Goal: Information Seeking & Learning: Learn about a topic

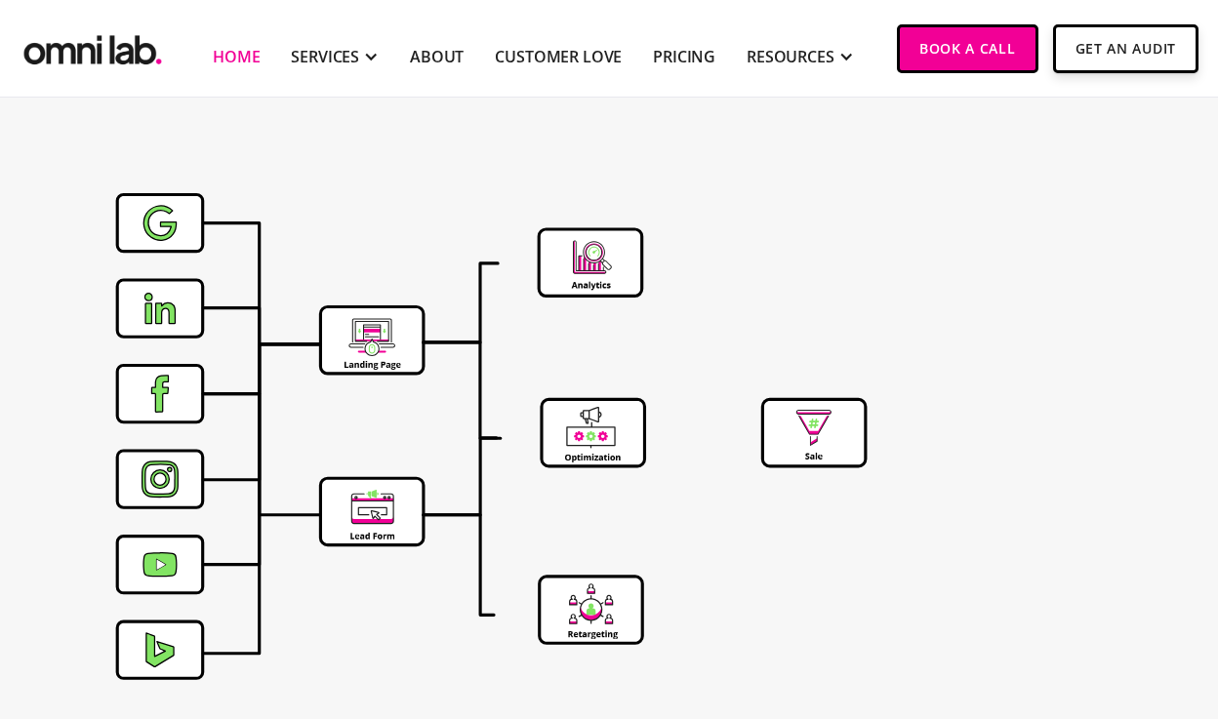
scroll to position [6058, 0]
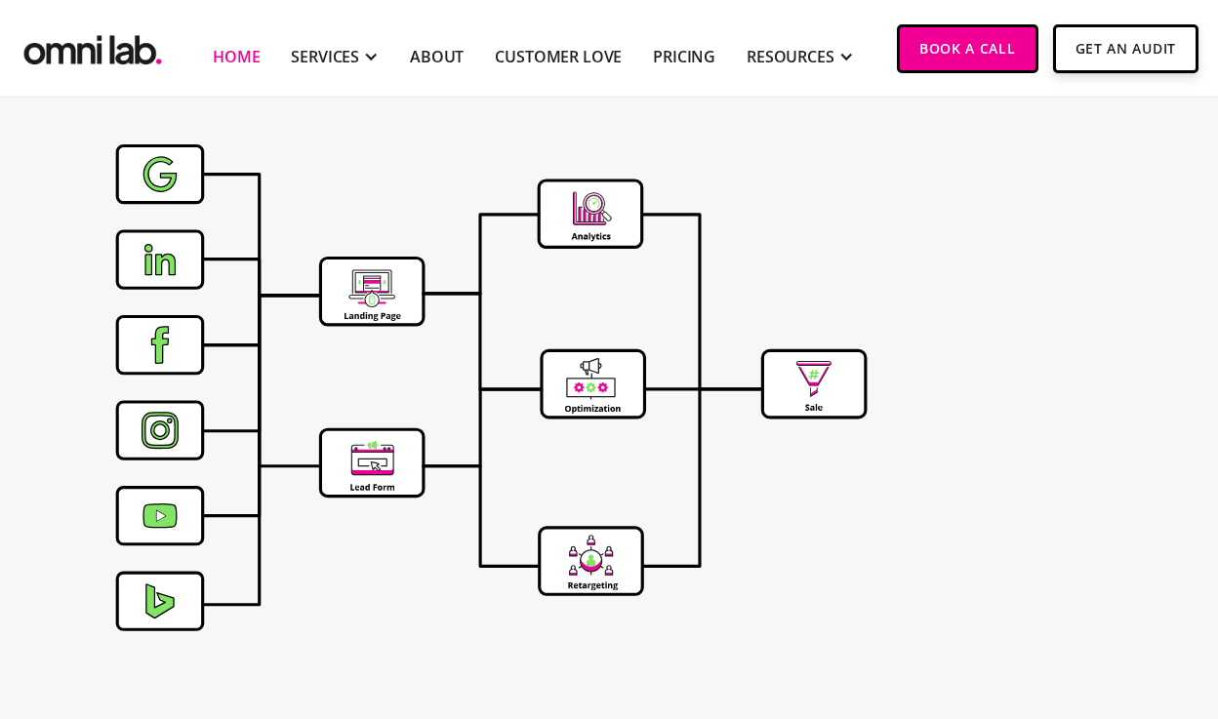
drag, startPoint x: 369, startPoint y: 297, endPoint x: 322, endPoint y: 297, distance: 46.9
click at [322, 297] on icon at bounding box center [372, 291] width 100 height 63
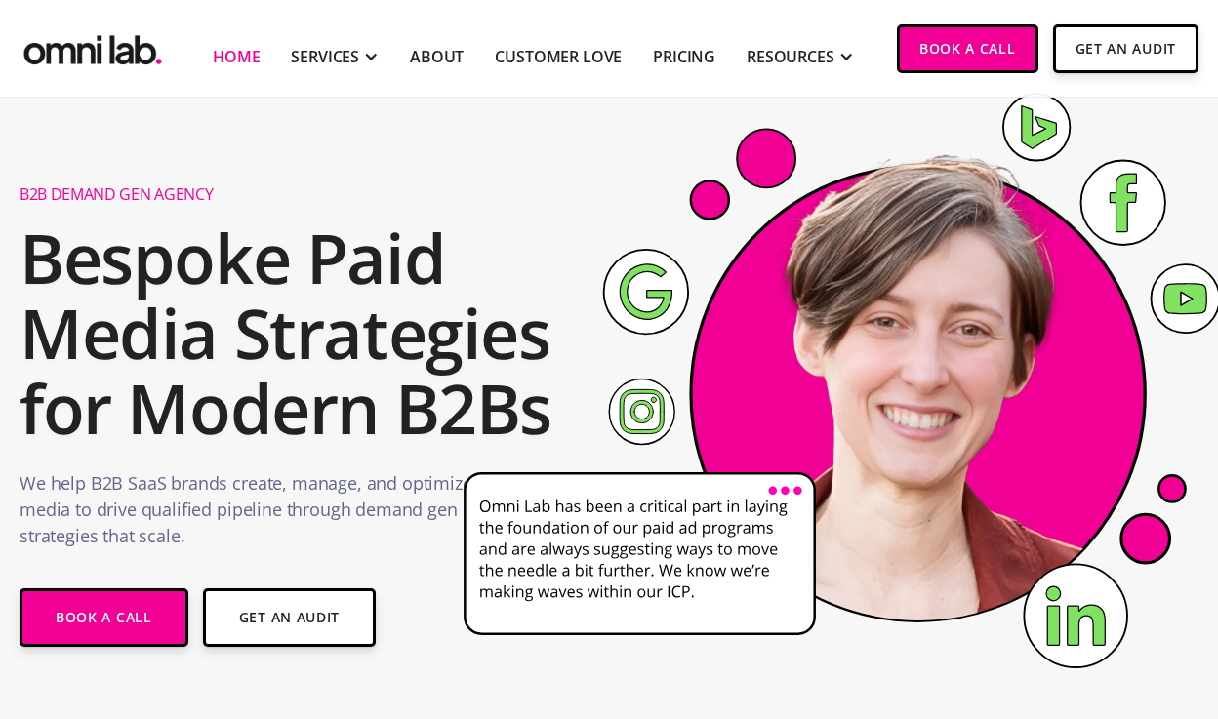
scroll to position [0, 0]
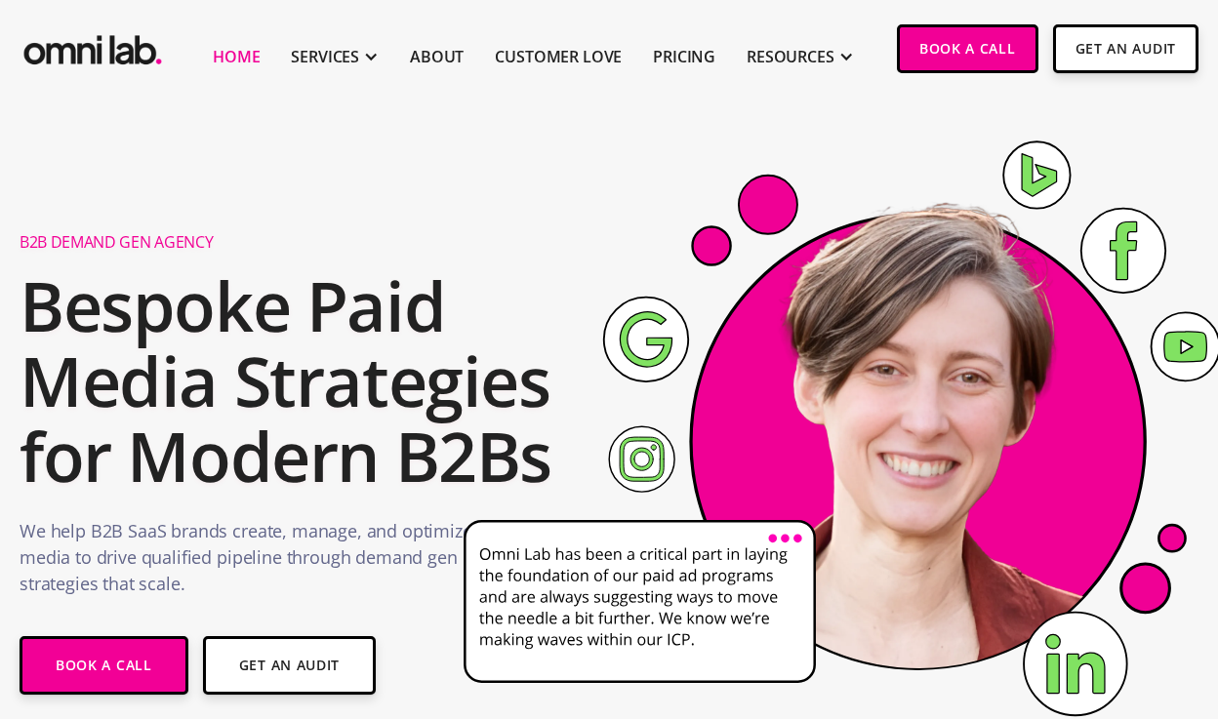
click at [108, 57] on img "home" at bounding box center [93, 45] width 146 height 48
click at [708, 540] on image at bounding box center [907, 429] width 542 height 542
click at [583, 425] on icon at bounding box center [864, 441] width 830 height 687
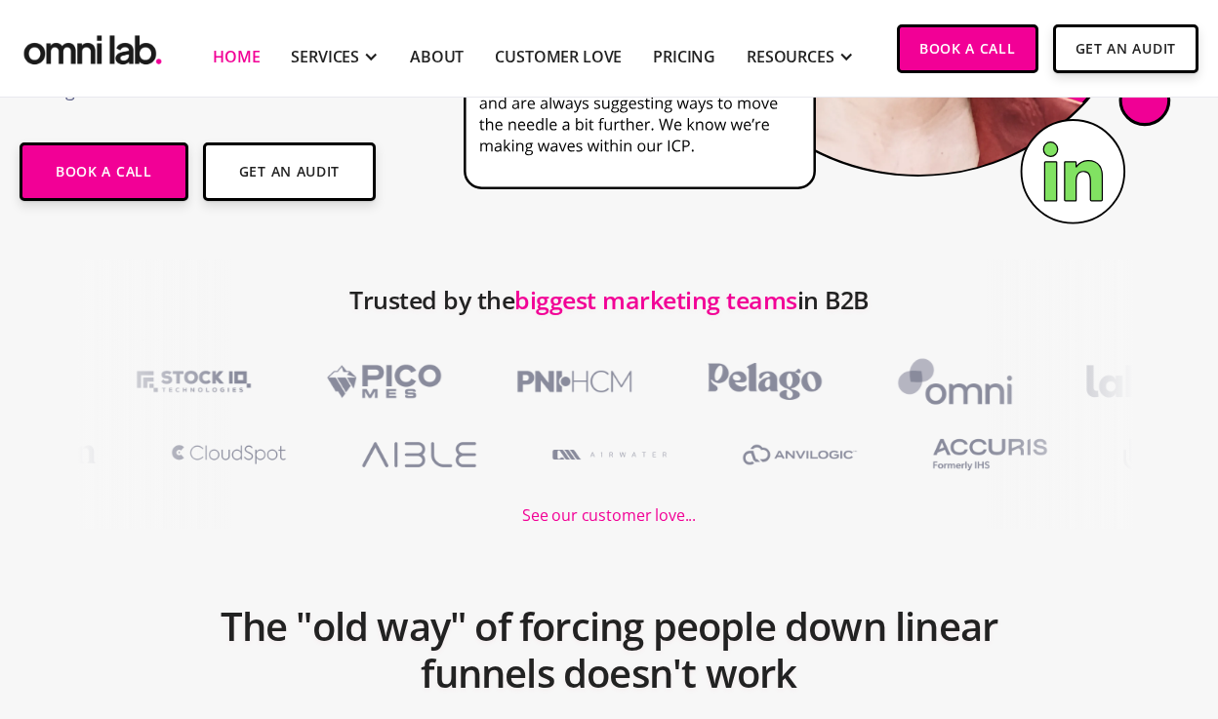
scroll to position [542, 0]
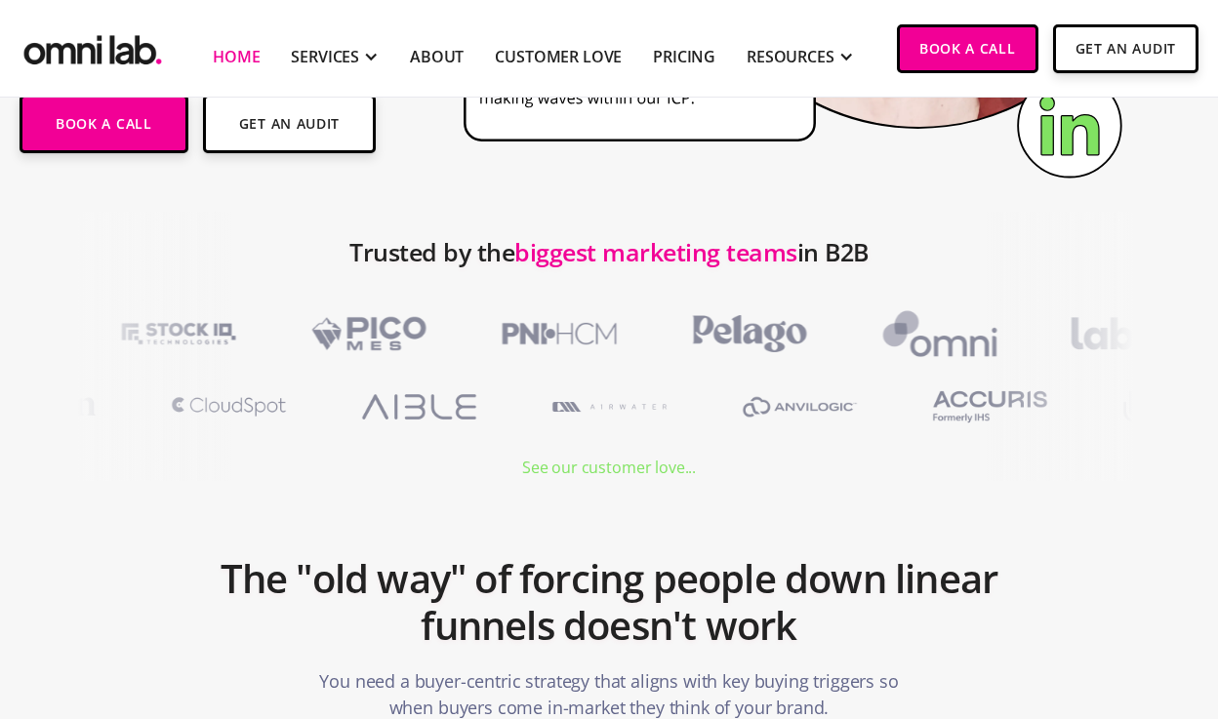
click at [621, 470] on div "See our customer love..." at bounding box center [609, 468] width 174 height 26
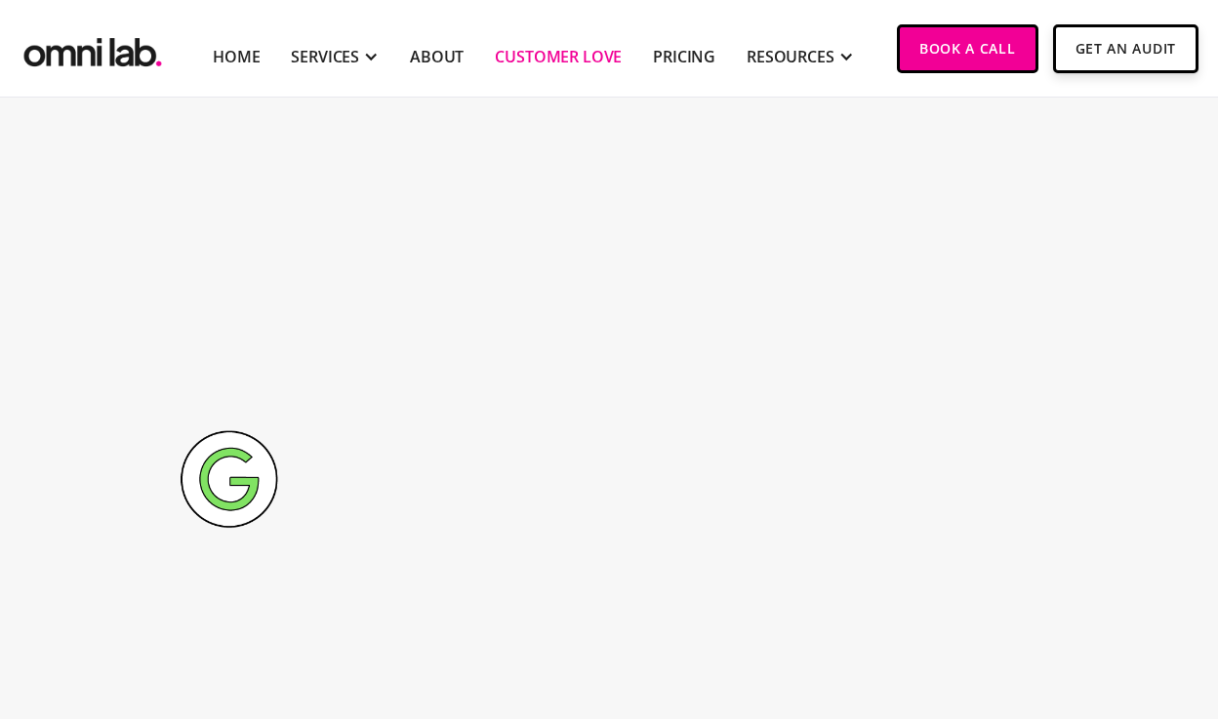
scroll to position [7490, 0]
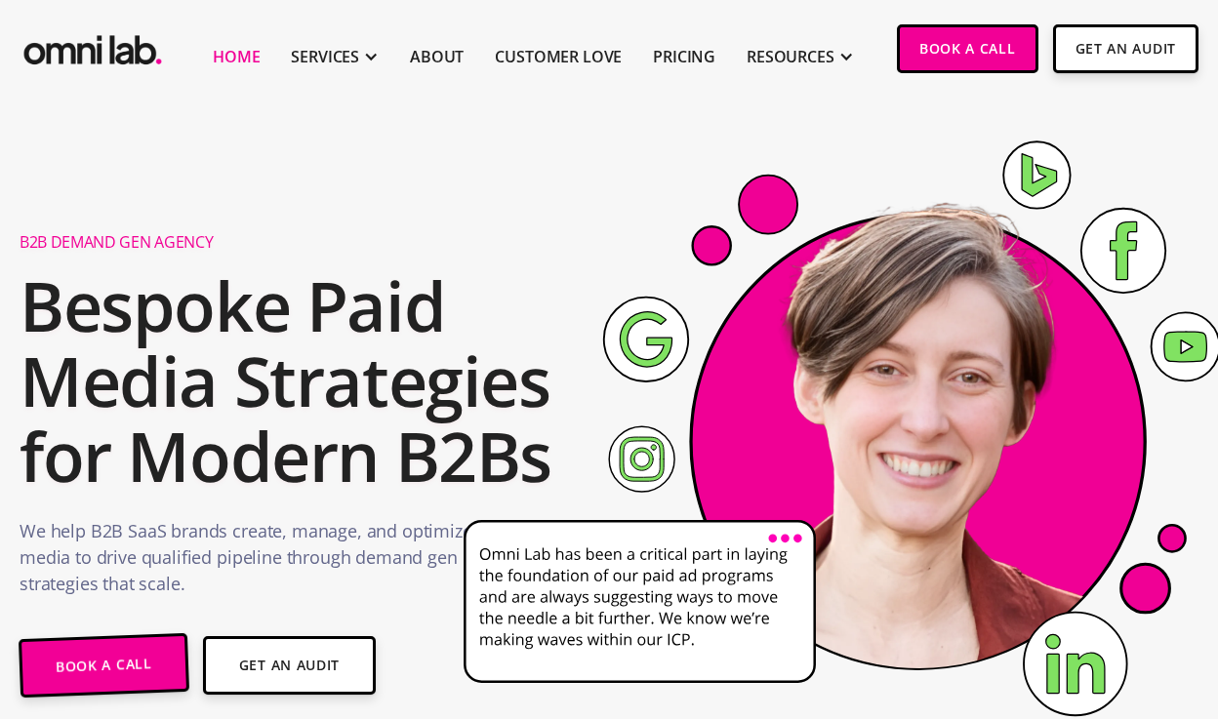
click at [816, 499] on image at bounding box center [907, 429] width 542 height 542
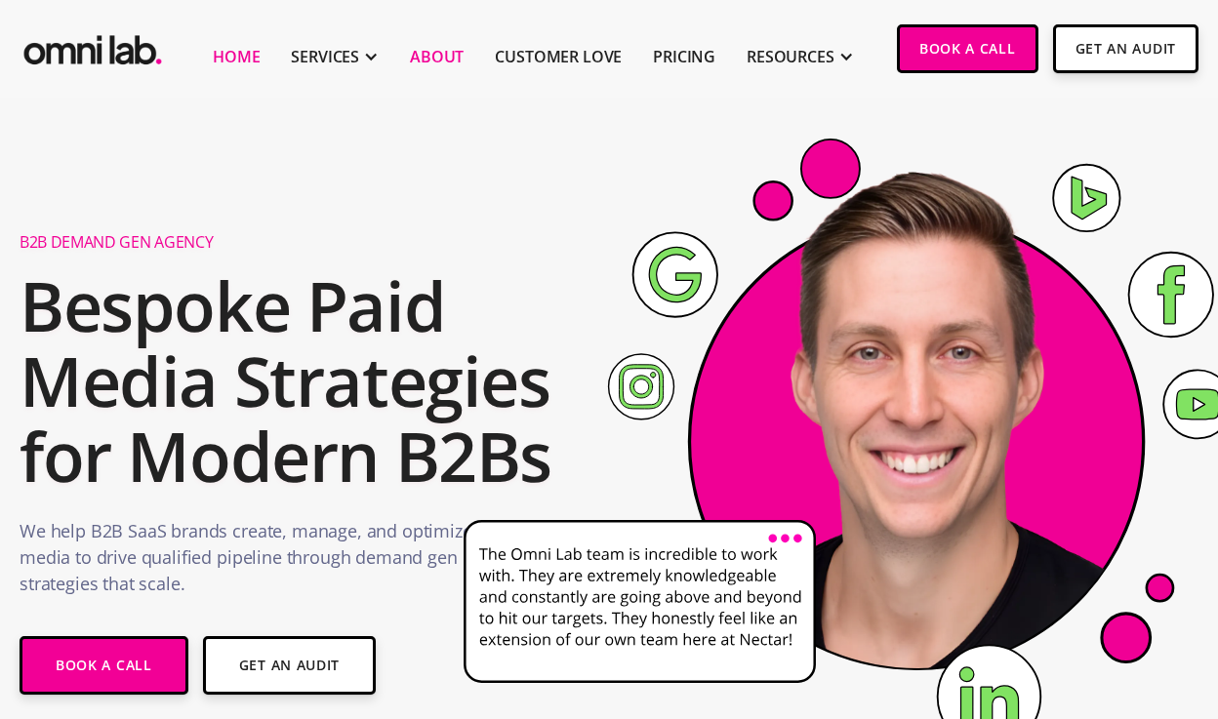
click at [431, 61] on link "About" at bounding box center [437, 56] width 54 height 23
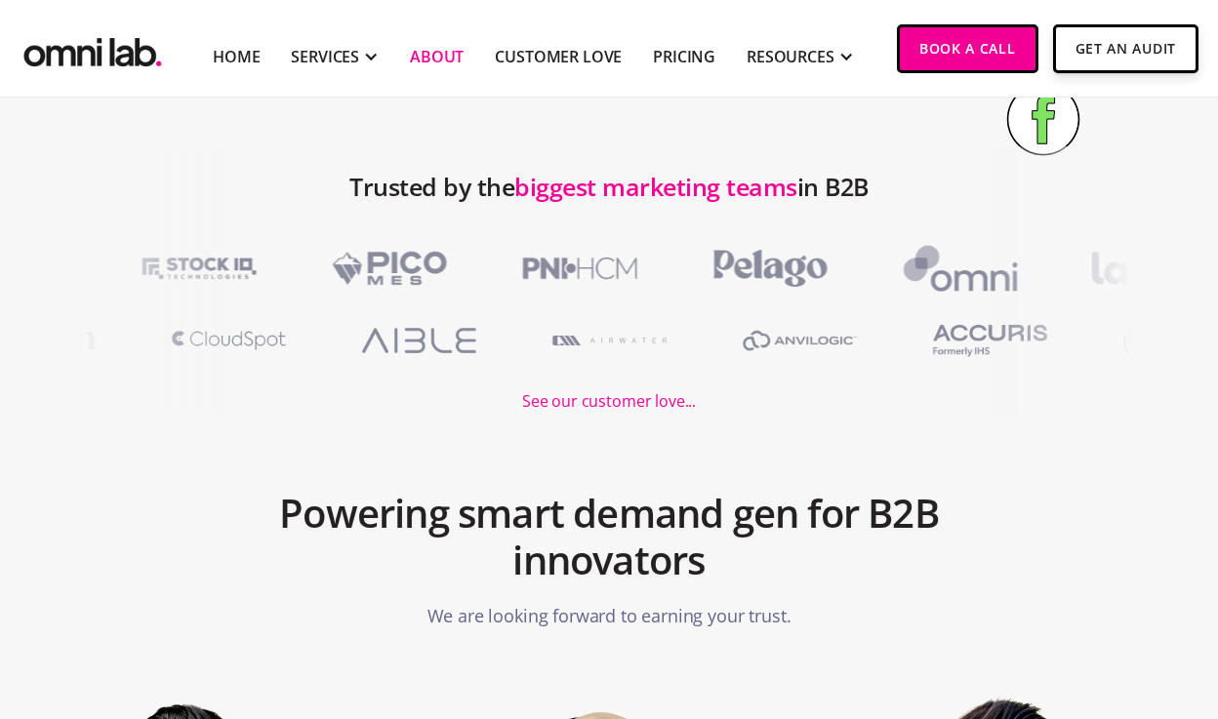
scroll to position [2279, 0]
